Goal: Check status: Check status

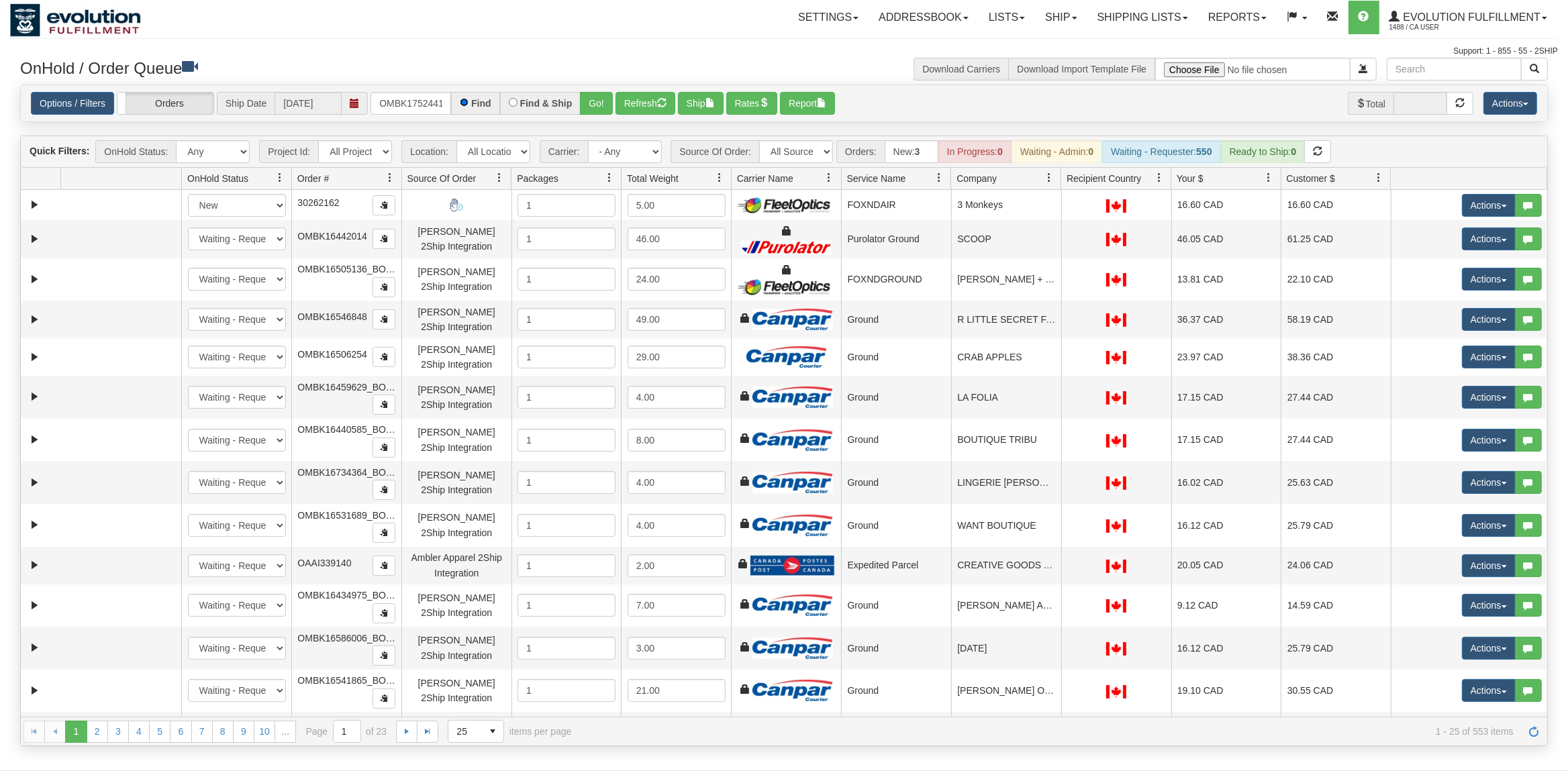
scroll to position [0, 32]
click at [425, 108] on input "OMBK17524411 BO02" at bounding box center [410, 103] width 80 height 23
click at [419, 110] on input "OMBK17524411 BO02" at bounding box center [410, 103] width 80 height 23
click at [598, 105] on button "Go!" at bounding box center [596, 103] width 33 height 23
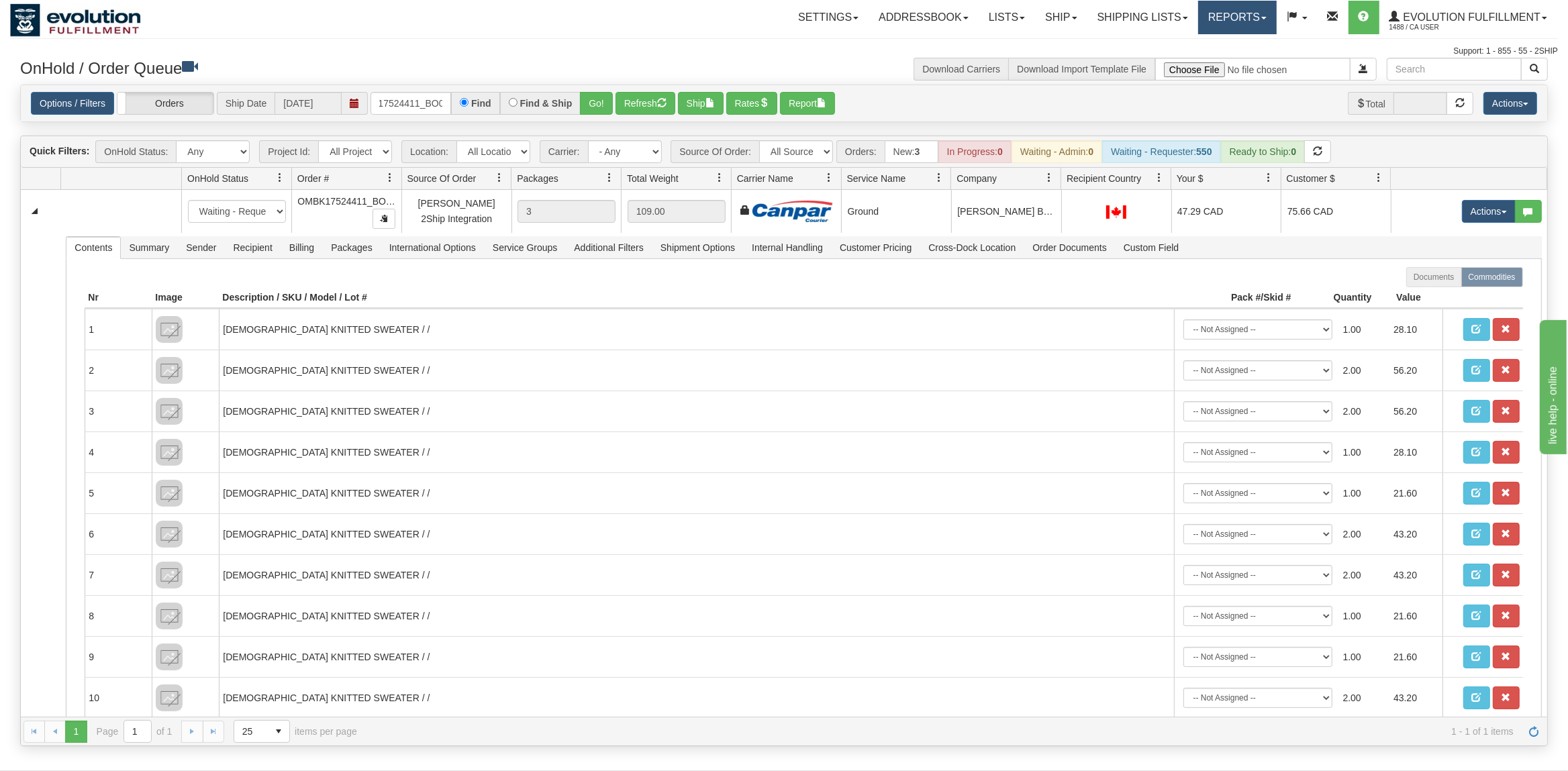
scroll to position [0, 0]
click at [427, 101] on input "OMBK17524411_BO02" at bounding box center [410, 103] width 80 height 23
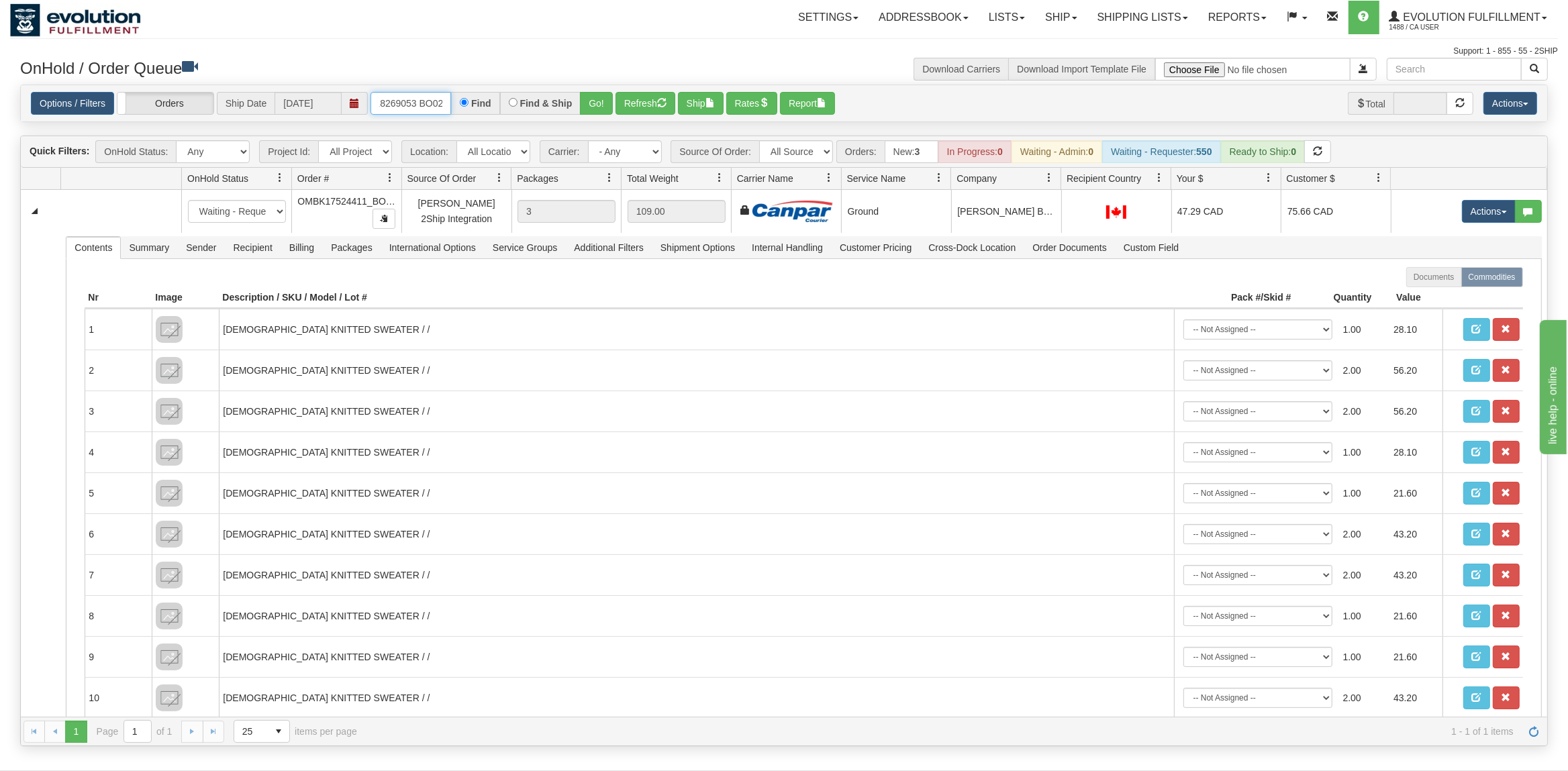
click at [420, 108] on input "OMBK18269053 BO02" at bounding box center [410, 103] width 80 height 23
type input "OMBK18269053_BO02"
click at [590, 100] on button "Go!" at bounding box center [596, 103] width 33 height 23
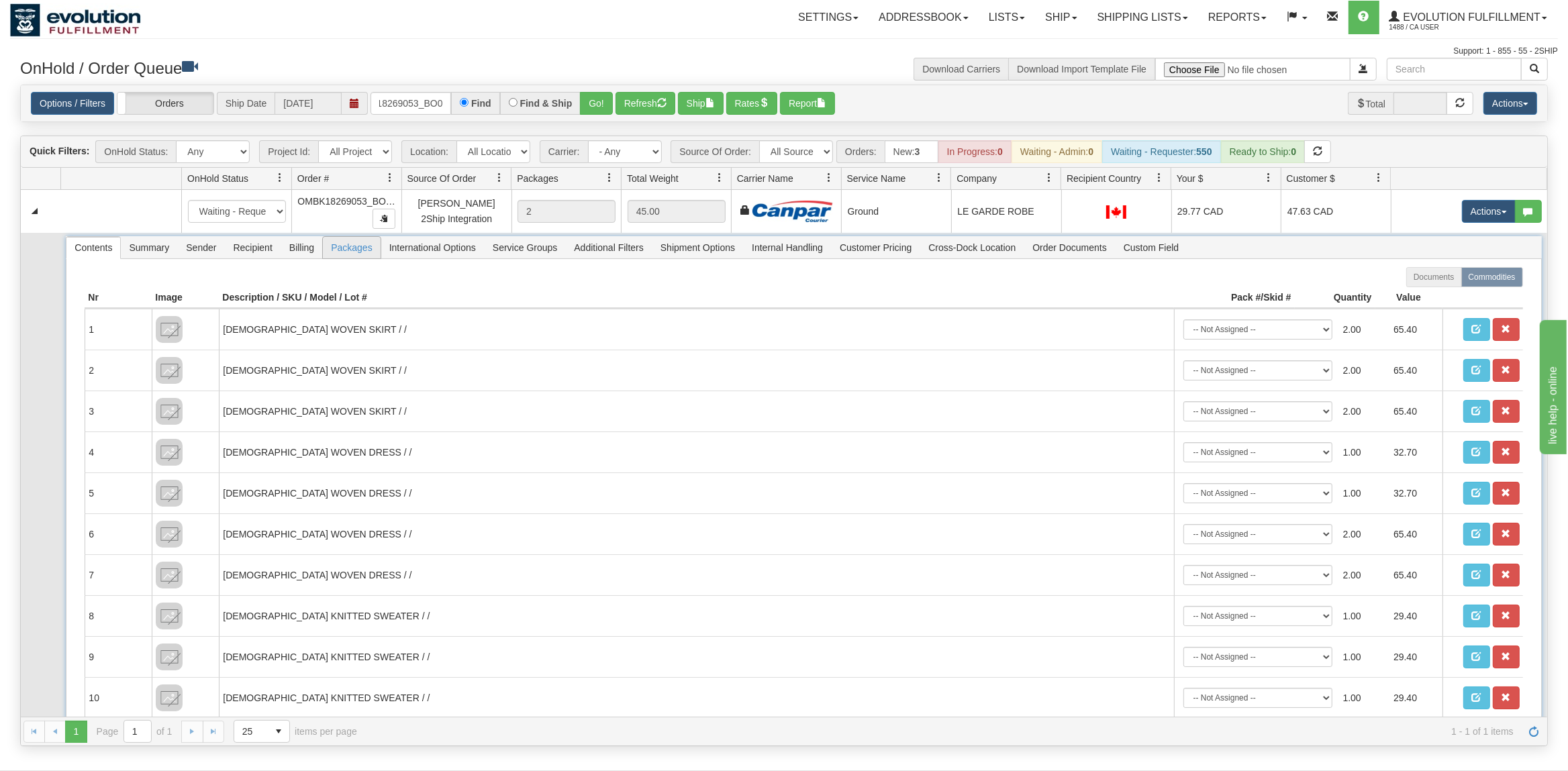
click at [368, 251] on span "Packages" at bounding box center [351, 247] width 57 height 22
